Goal: Information Seeking & Learning: Learn about a topic

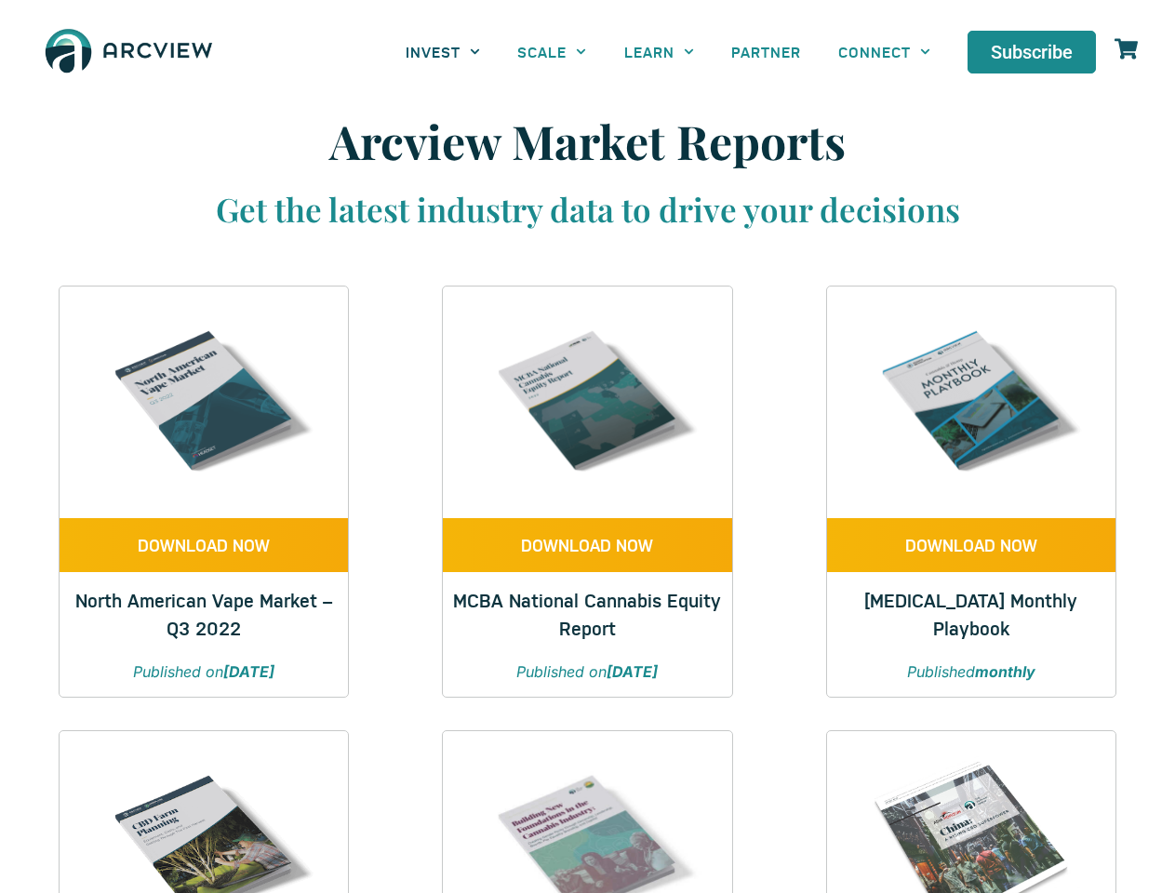
click at [443, 51] on link "INVEST" at bounding box center [443, 52] width 112 height 42
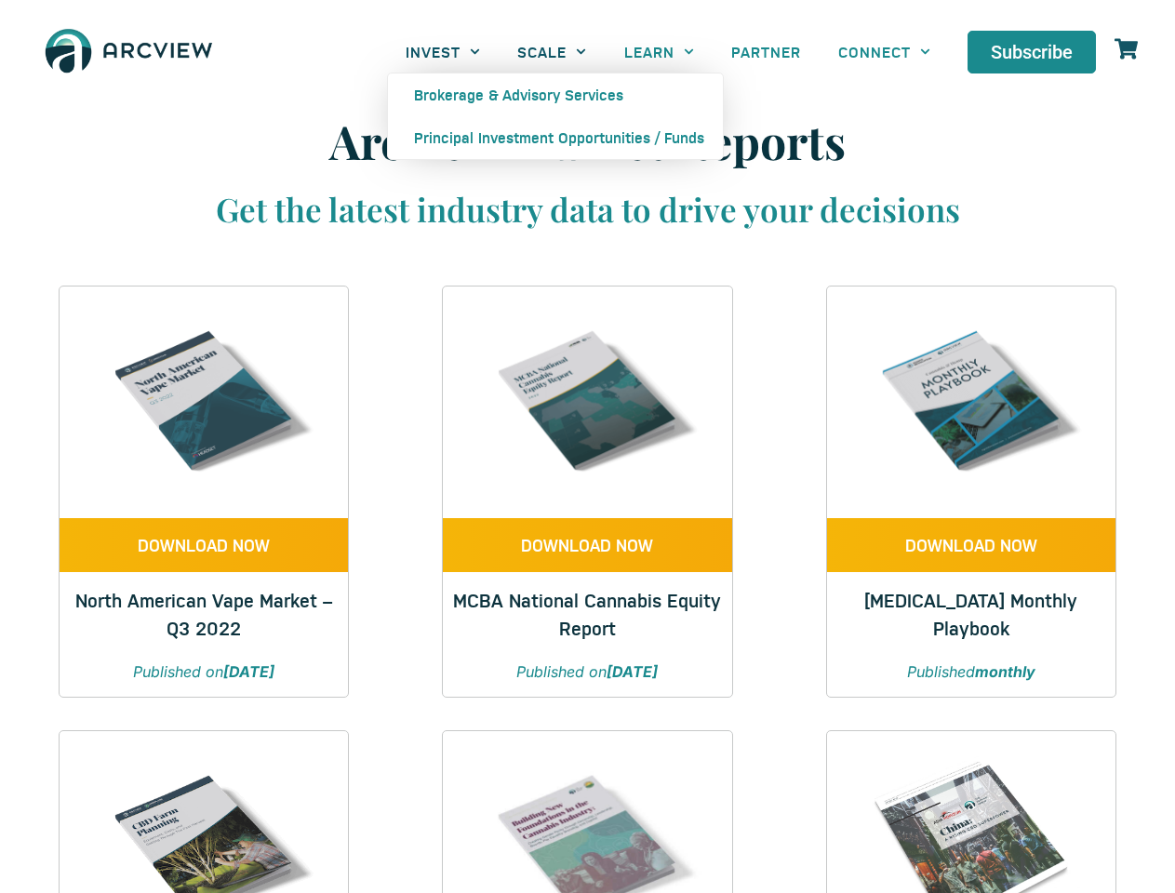
click at [551, 51] on link "SCALE" at bounding box center [551, 52] width 106 height 42
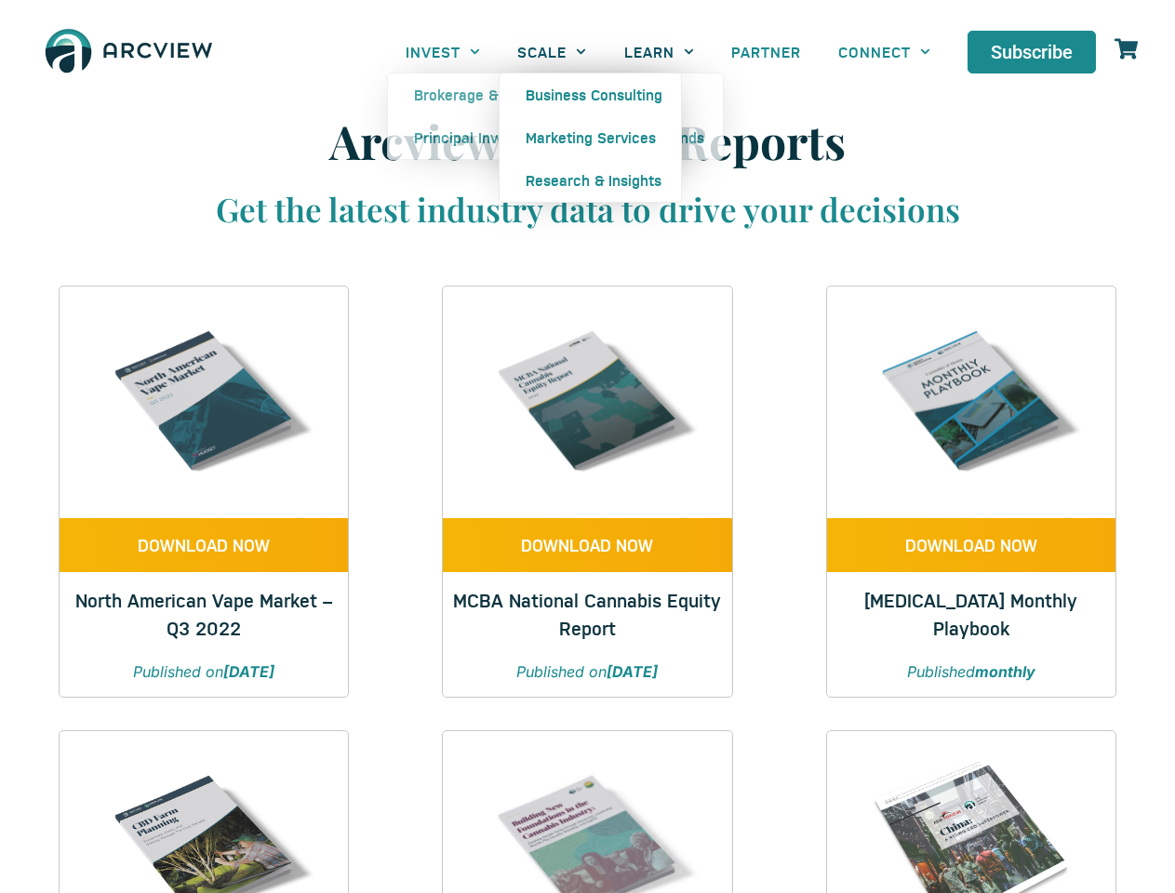
click at [658, 51] on link "LEARN" at bounding box center [658, 52] width 107 height 42
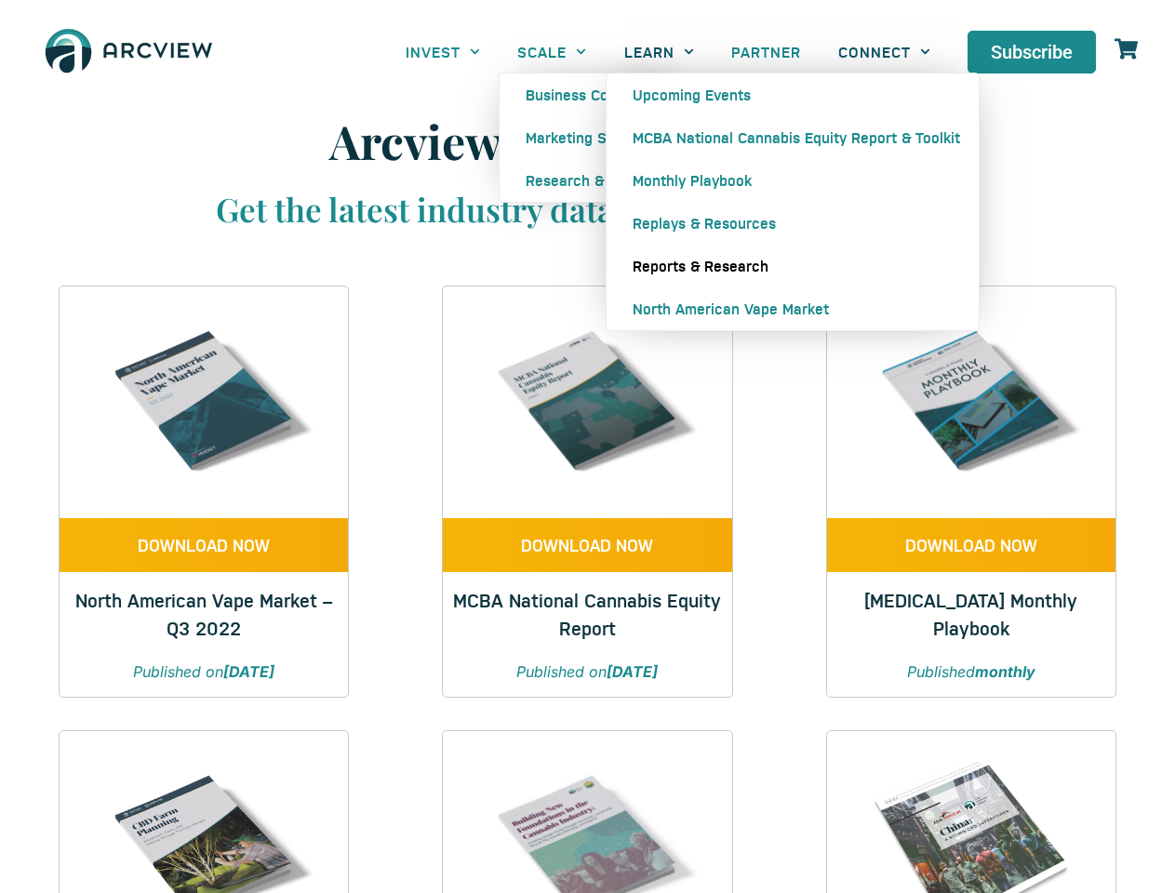
click at [883, 51] on link "CONNECT" at bounding box center [883, 52] width 129 height 42
